Goal: Transaction & Acquisition: Purchase product/service

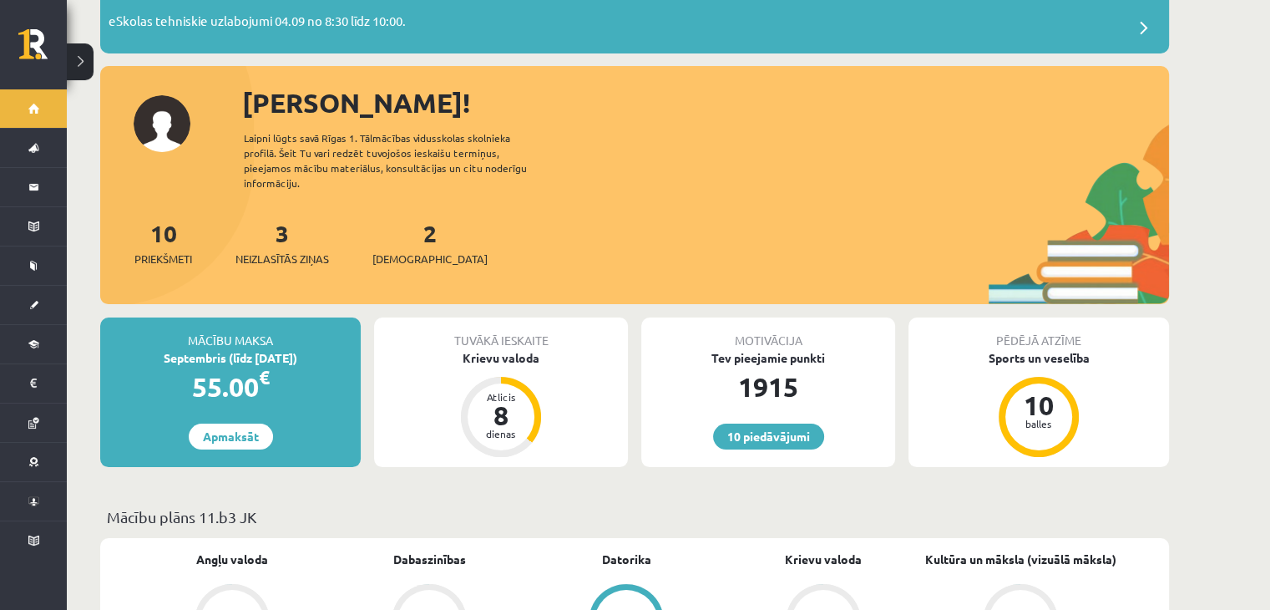
scroll to position [146, 0]
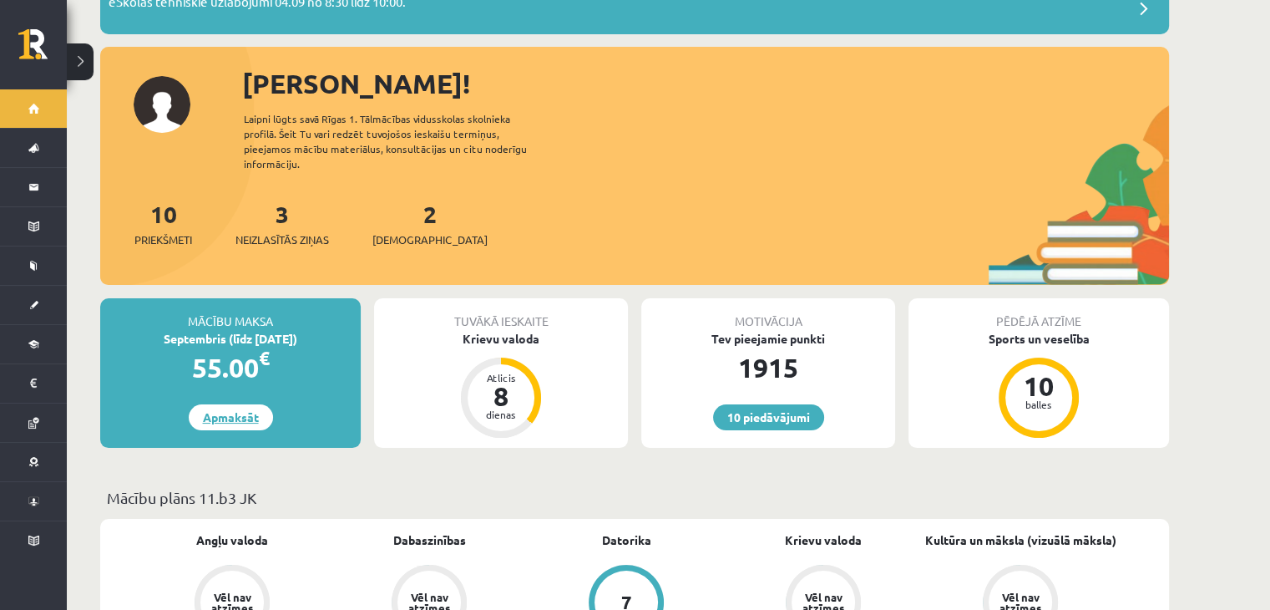
click at [230, 405] on link "Apmaksāt" at bounding box center [231, 417] width 84 height 26
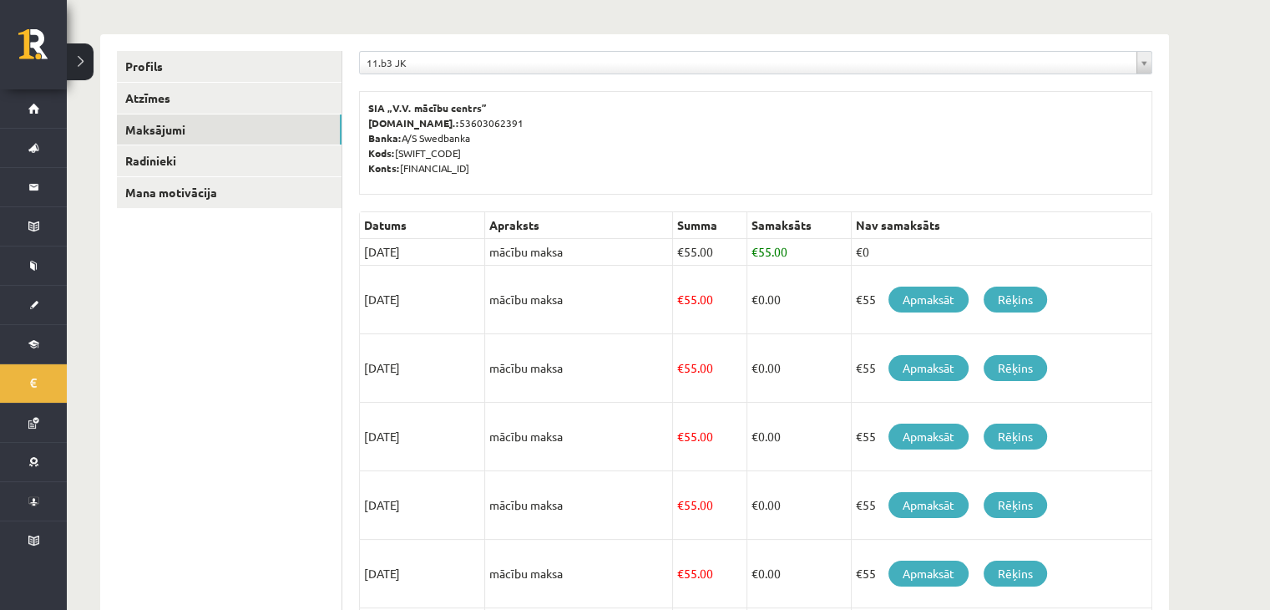
scroll to position [185, 0]
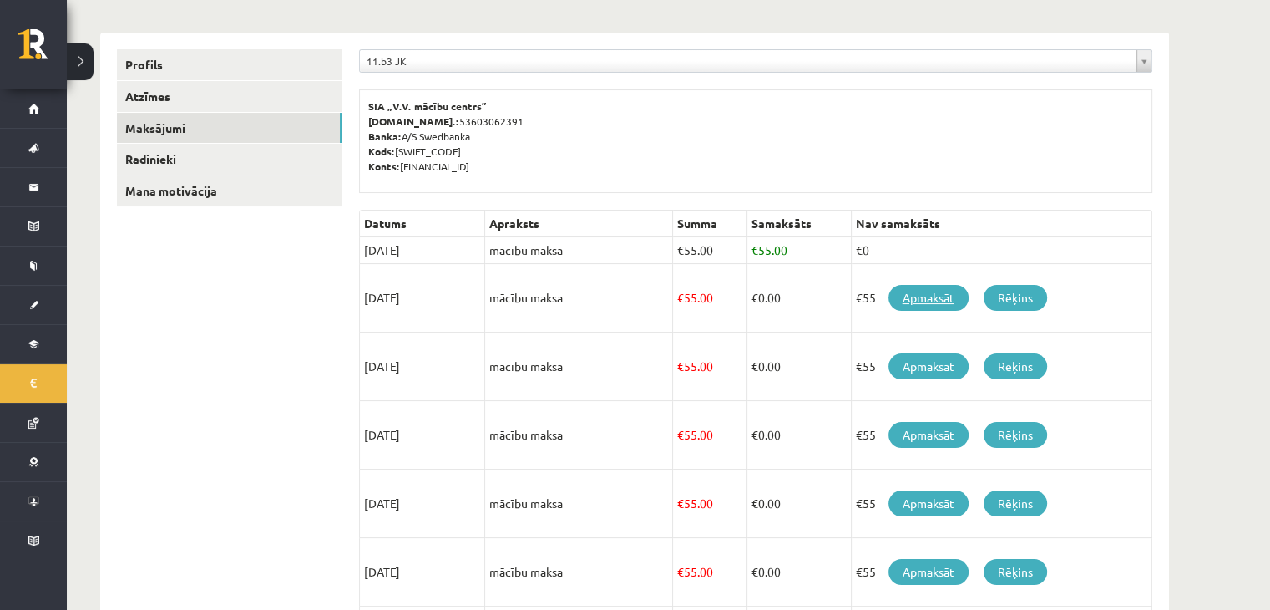
click at [930, 297] on link "Apmaksāt" at bounding box center [928, 298] width 80 height 26
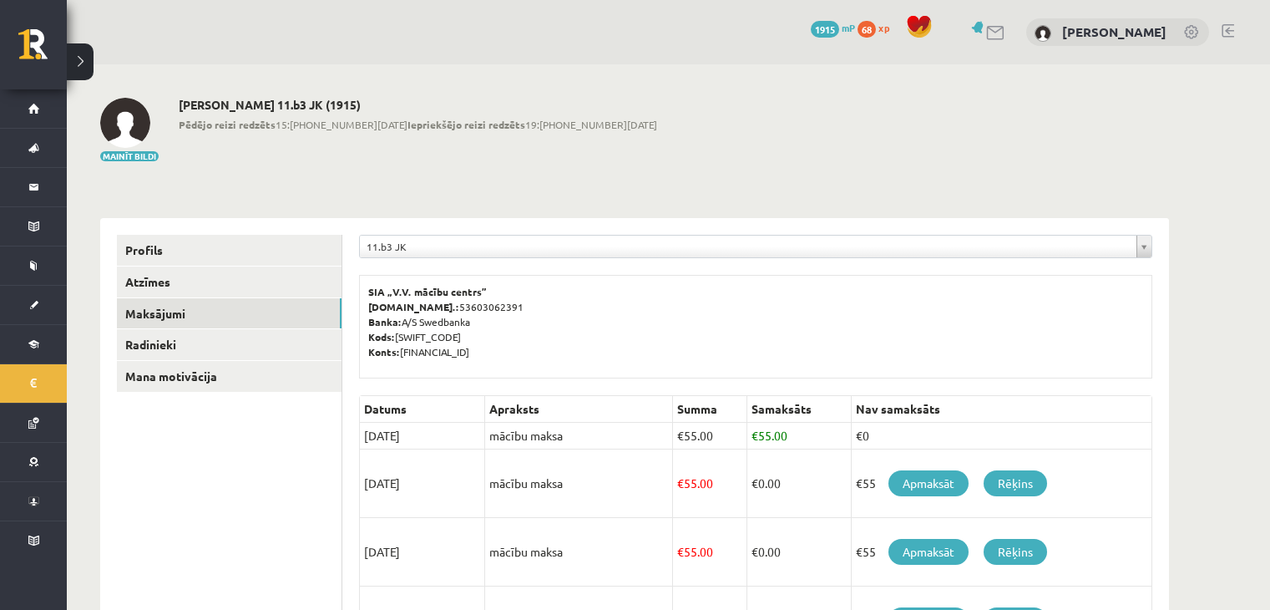
scroll to position [185, 0]
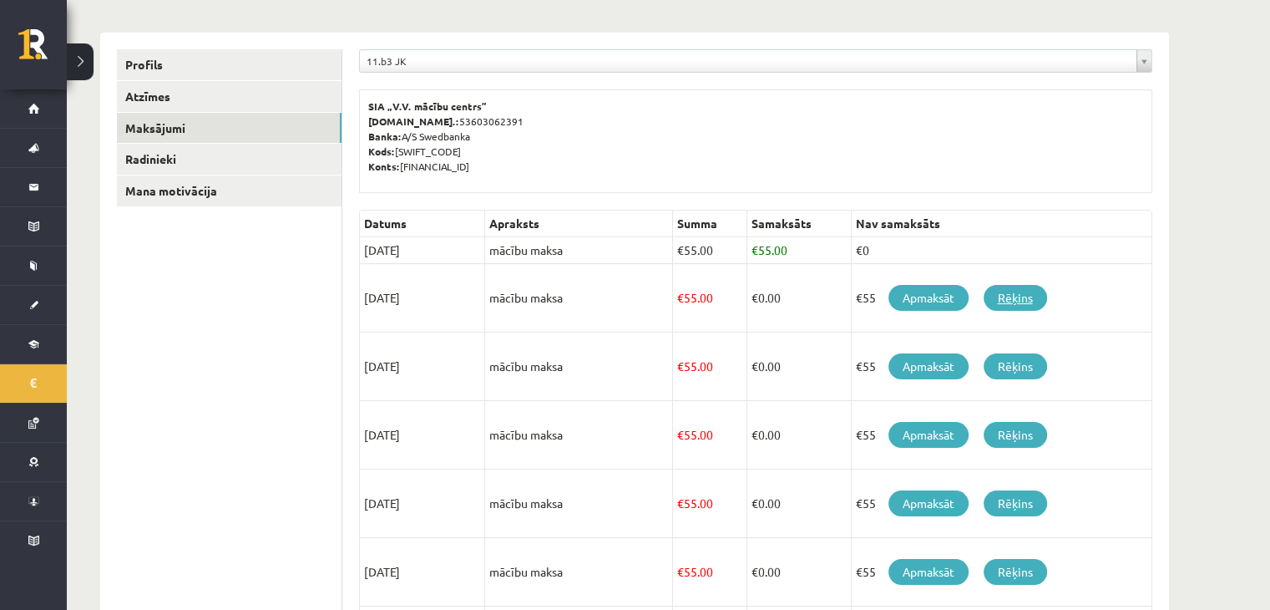
click at [1032, 291] on link "Rēķins" at bounding box center [1015, 298] width 63 height 26
